Goal: Task Accomplishment & Management: Manage account settings

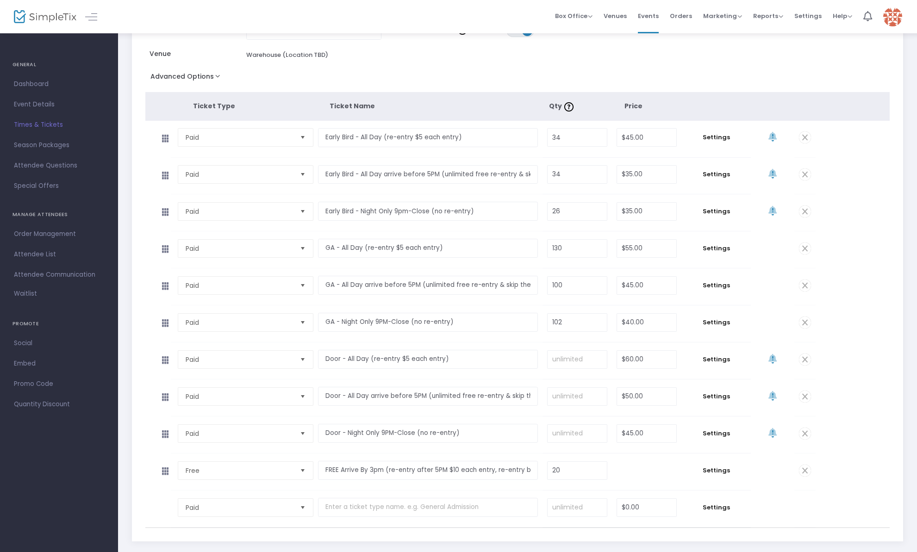
scroll to position [160, 0]
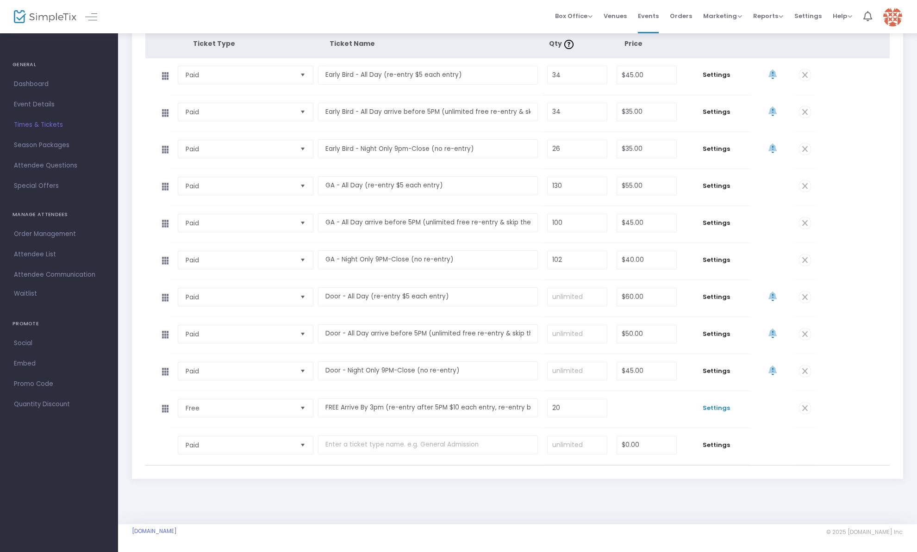
click at [713, 406] on span "Settings" at bounding box center [716, 408] width 60 height 9
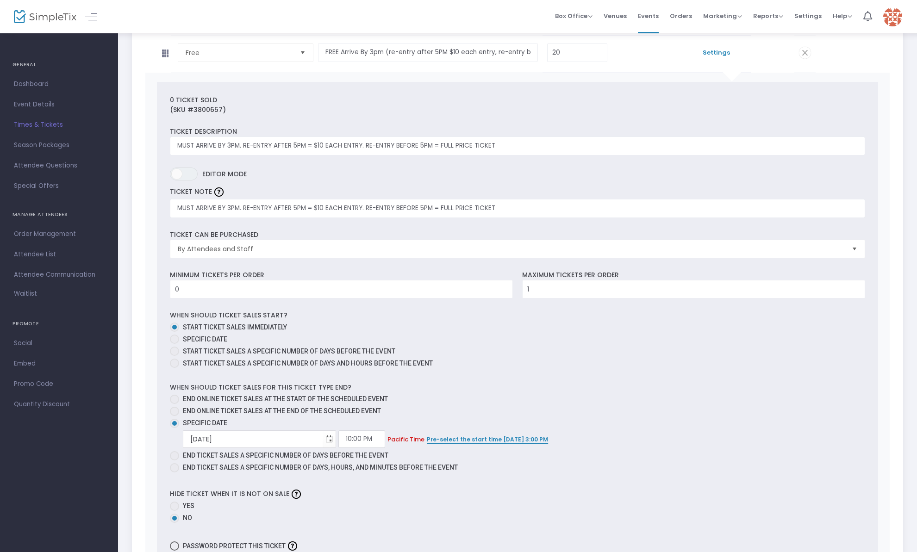
scroll to position [539, 0]
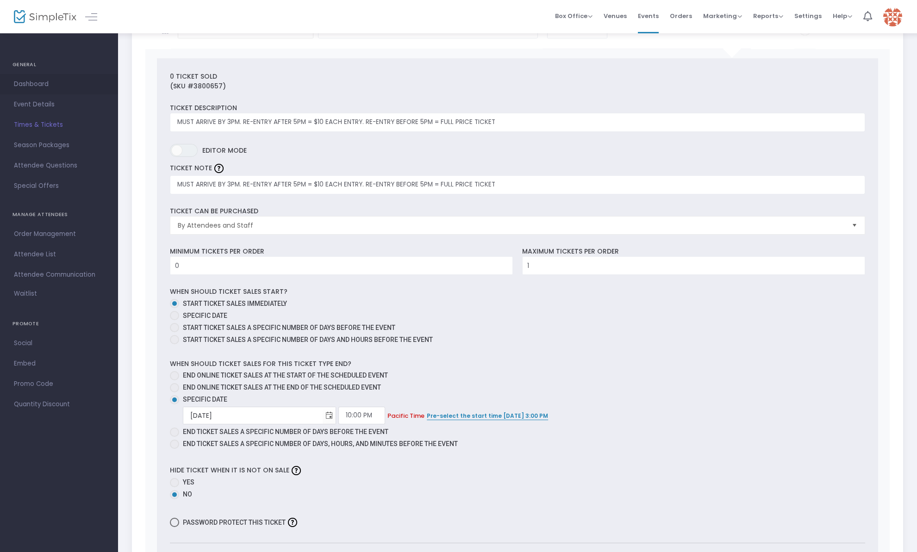
click at [30, 75] on link "Dashboard" at bounding box center [59, 84] width 118 height 20
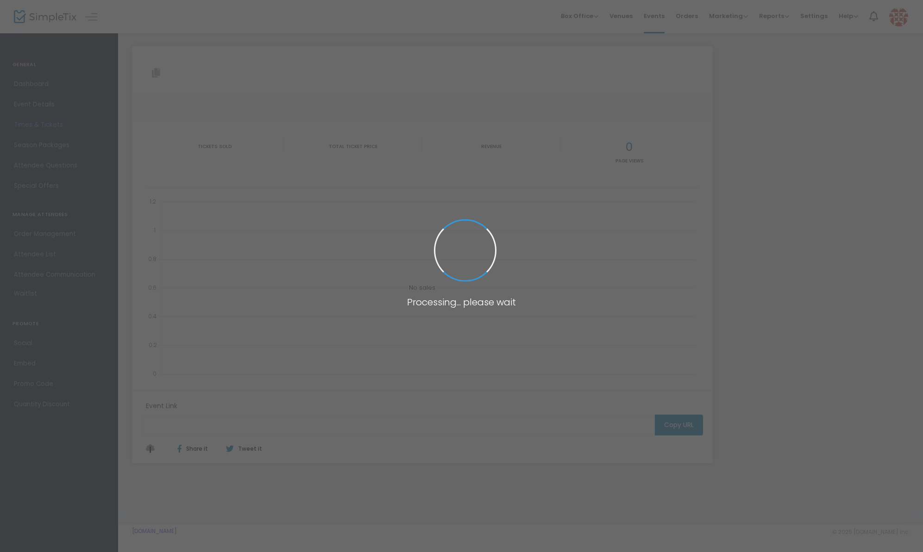
type input "[URL][DOMAIN_NAME]"
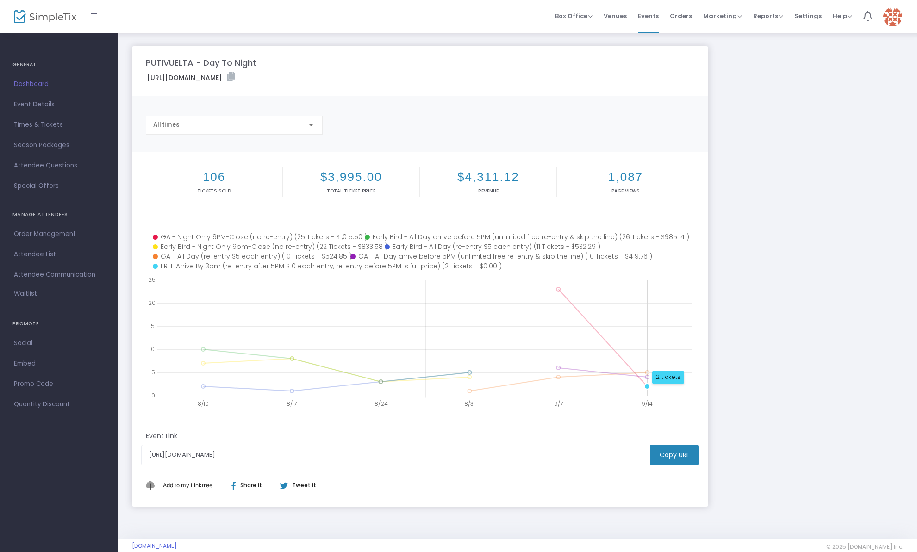
click at [648, 388] on circle at bounding box center [648, 387] width 6 height 6
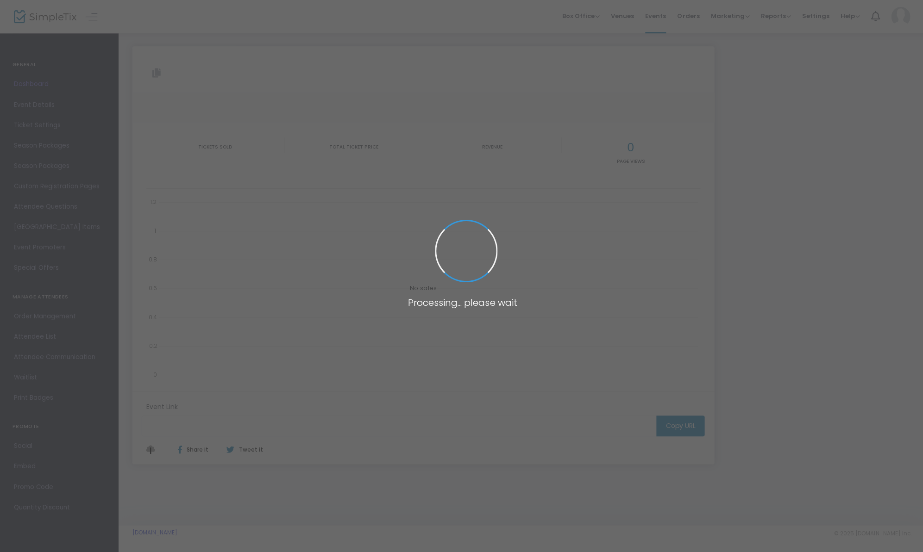
type input "[URL][DOMAIN_NAME]"
